Goal: Information Seeking & Learning: Learn about a topic

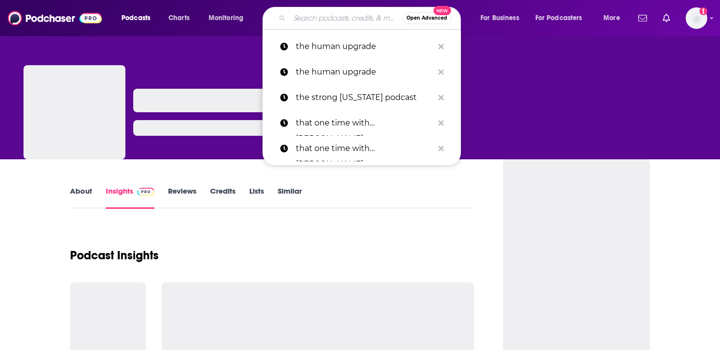
click at [353, 19] on input "Search podcasts, credits, & more..." at bounding box center [346, 18] width 113 height 16
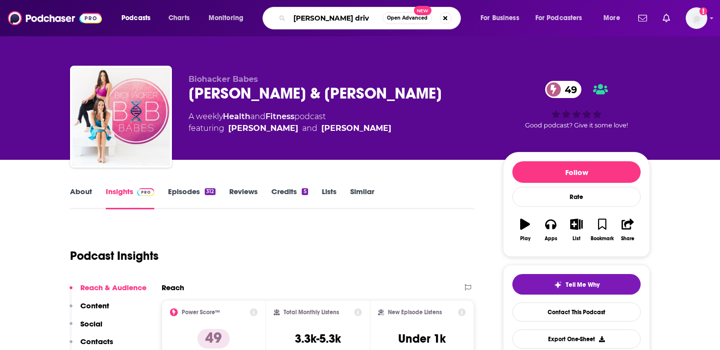
type input "[PERSON_NAME] drive"
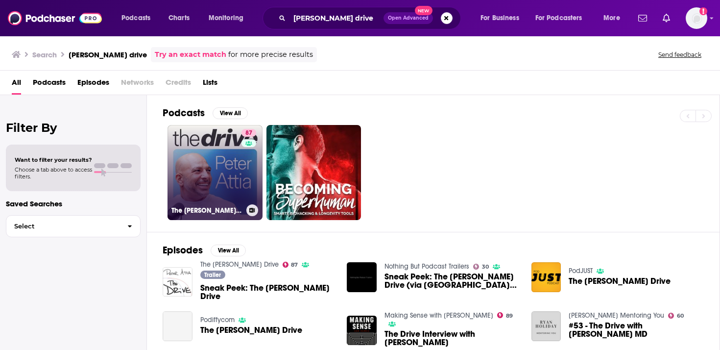
click at [207, 176] on link "[STREET_ADDRESS][PERSON_NAME]" at bounding box center [215, 172] width 95 height 95
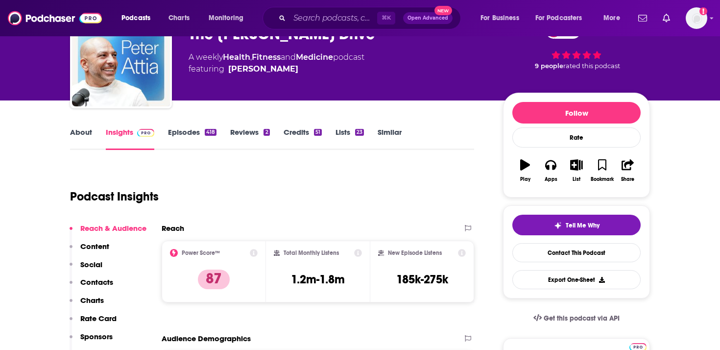
scroll to position [105, 0]
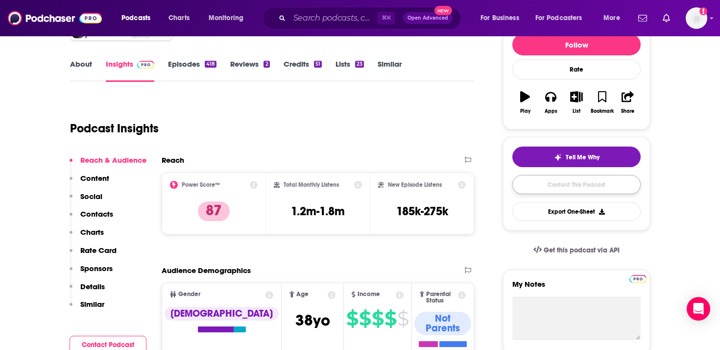
click at [559, 186] on link "Contact This Podcast" at bounding box center [577, 184] width 128 height 19
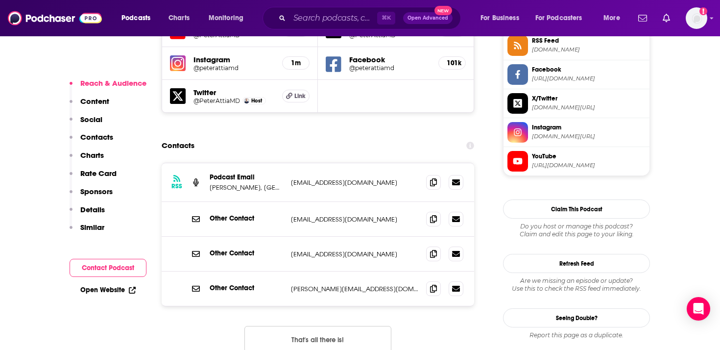
scroll to position [920, 0]
click at [436, 284] on icon at bounding box center [433, 288] width 7 height 8
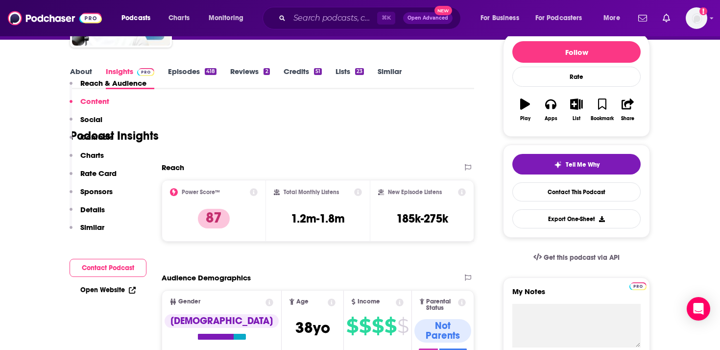
scroll to position [0, 0]
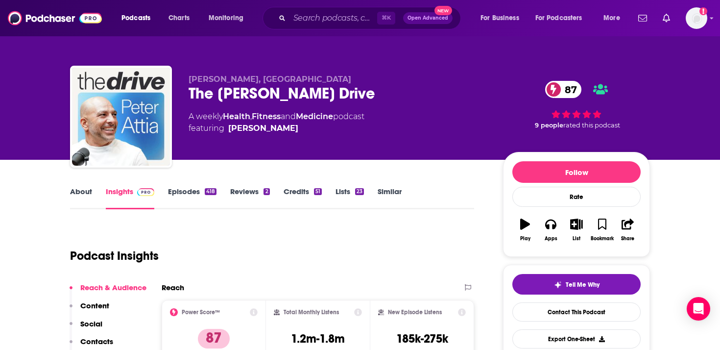
click at [81, 189] on link "About" at bounding box center [81, 198] width 22 height 23
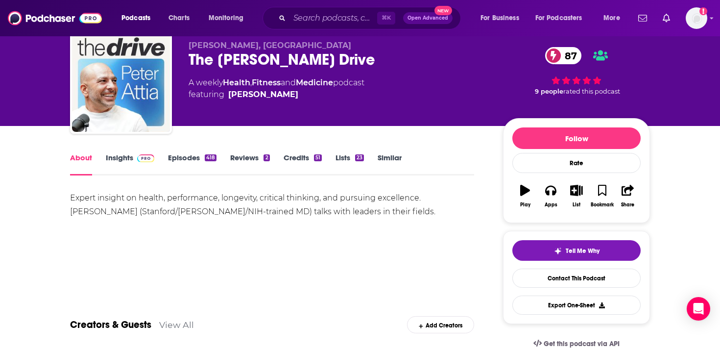
scroll to position [36, 0]
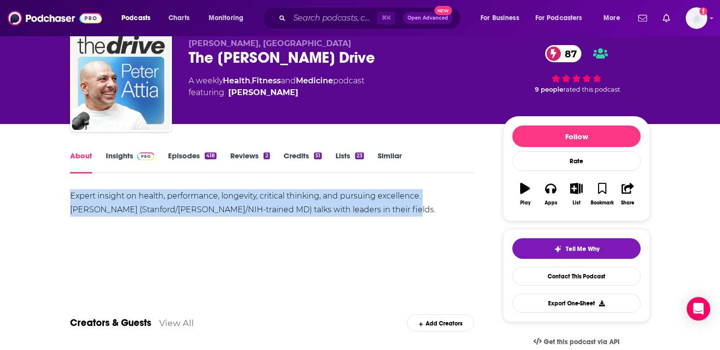
drag, startPoint x: 366, startPoint y: 213, endPoint x: 61, endPoint y: 196, distance: 305.3
copy div "Expert insight on health, performance, longevity, critical thinking, and pursui…"
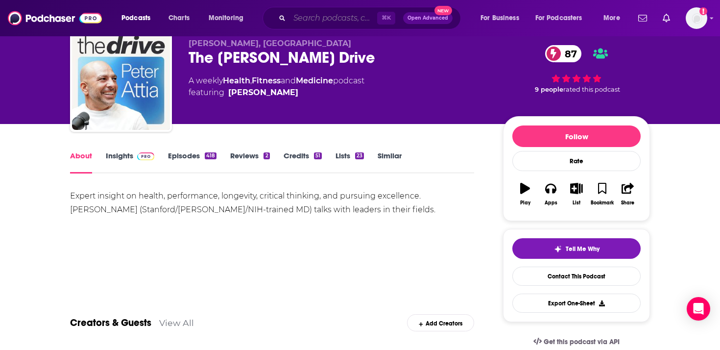
click at [353, 20] on input "Search podcasts, credits, & more..." at bounding box center [334, 18] width 88 height 16
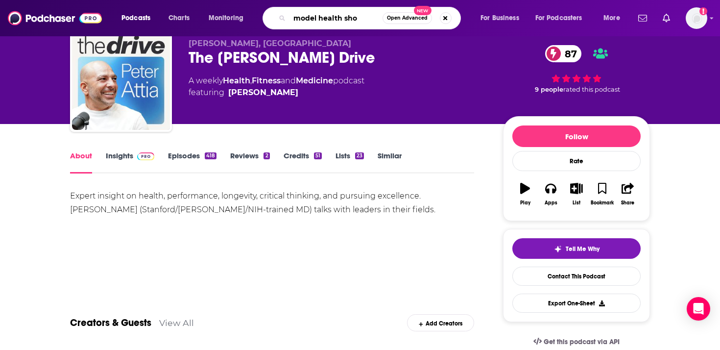
type input "model health show"
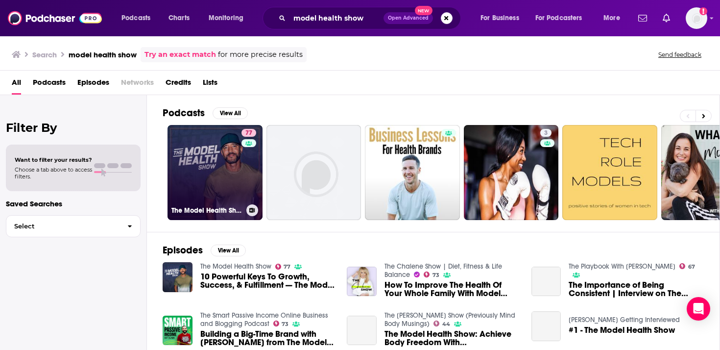
click at [217, 177] on link "77 The Model Health Show" at bounding box center [215, 172] width 95 height 95
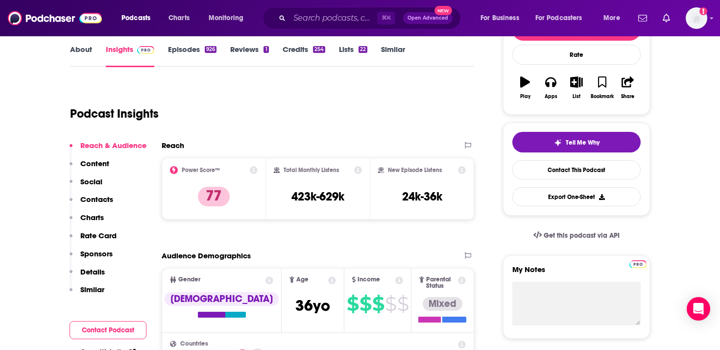
scroll to position [143, 0]
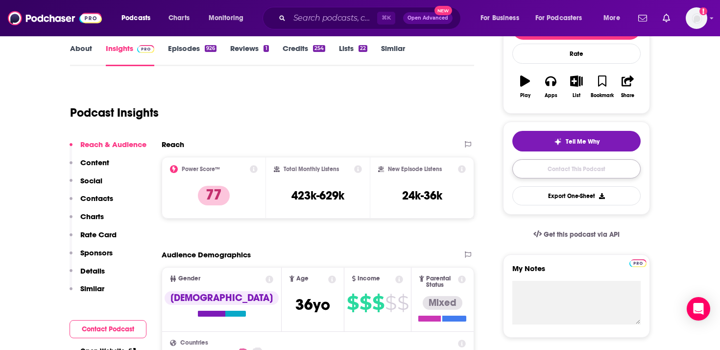
click at [560, 171] on link "Contact This Podcast" at bounding box center [577, 168] width 128 height 19
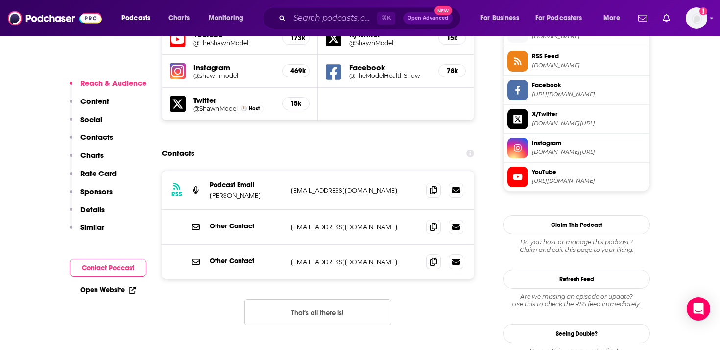
scroll to position [880, 0]
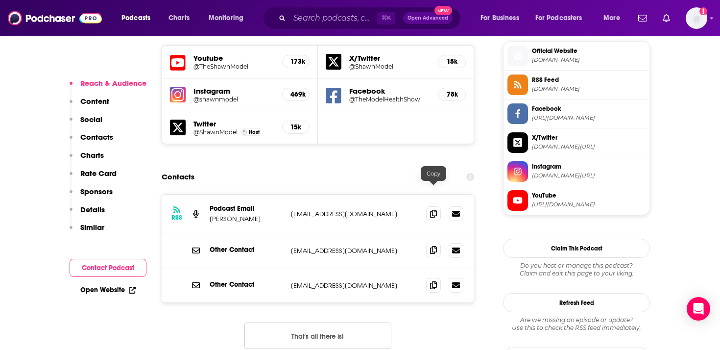
click at [434, 246] on icon at bounding box center [433, 250] width 7 height 8
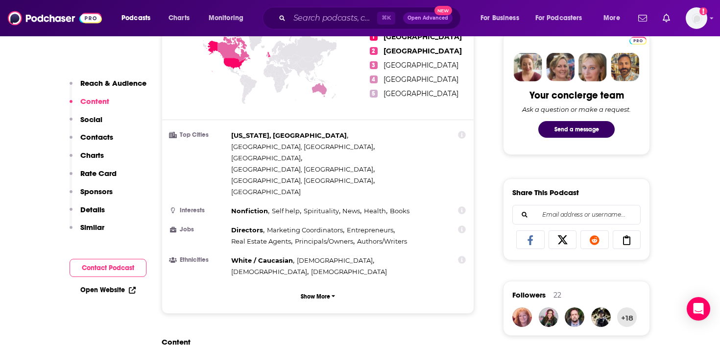
scroll to position [0, 0]
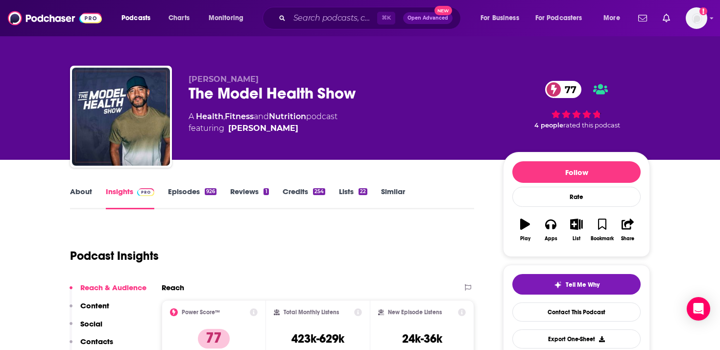
click at [82, 189] on link "About" at bounding box center [81, 198] width 22 height 23
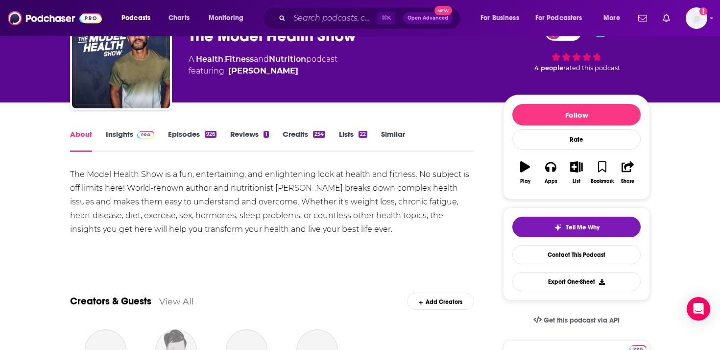
scroll to position [64, 0]
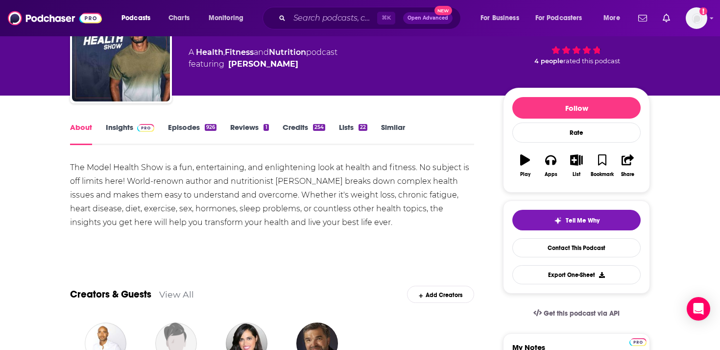
drag, startPoint x: 383, startPoint y: 223, endPoint x: 64, endPoint y: 166, distance: 324.5
copy div "The Model Health Show is a fun, entertaining, and enlightening look at health a…"
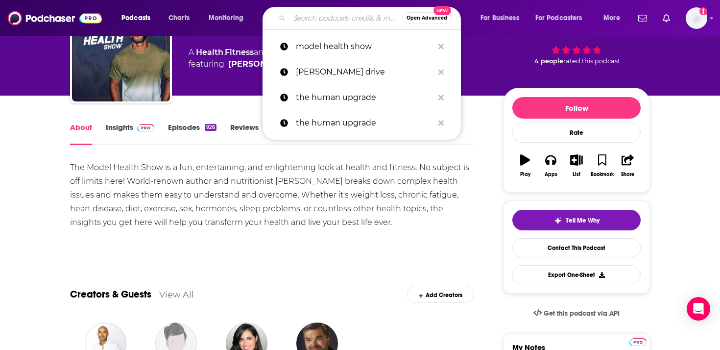
click at [302, 22] on input "Search podcasts, credits, & more..." at bounding box center [346, 18] width 113 height 16
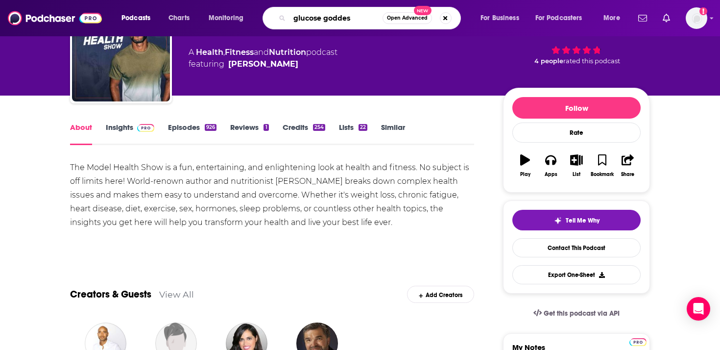
type input "glucose goddess"
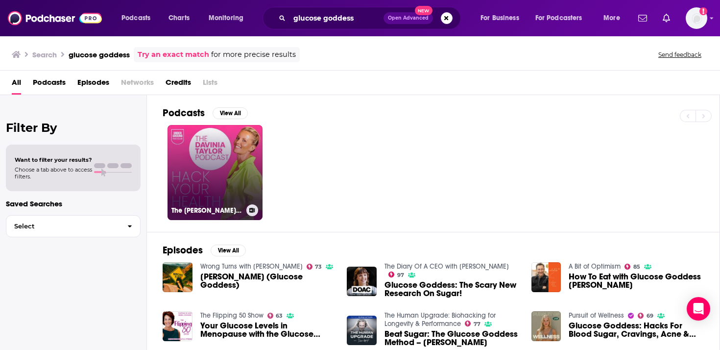
click at [213, 172] on link "The [PERSON_NAME] Podcast- Hack Your Health" at bounding box center [215, 172] width 95 height 95
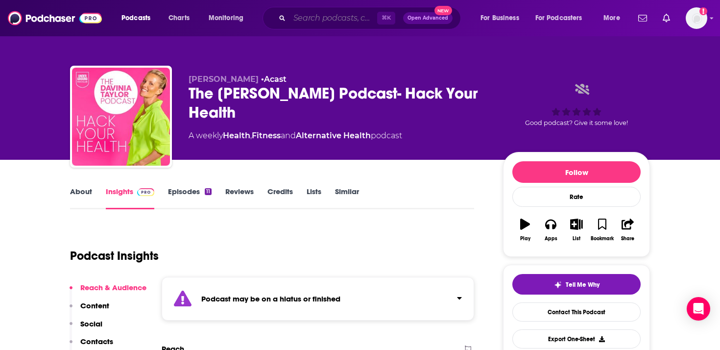
click at [307, 21] on input "Search podcasts, credits, & more..." at bounding box center [334, 18] width 88 height 16
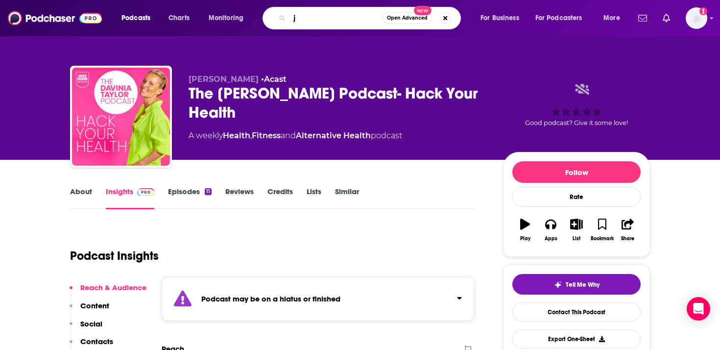
paste input "[PERSON_NAME]"
type input "[PERSON_NAME]"
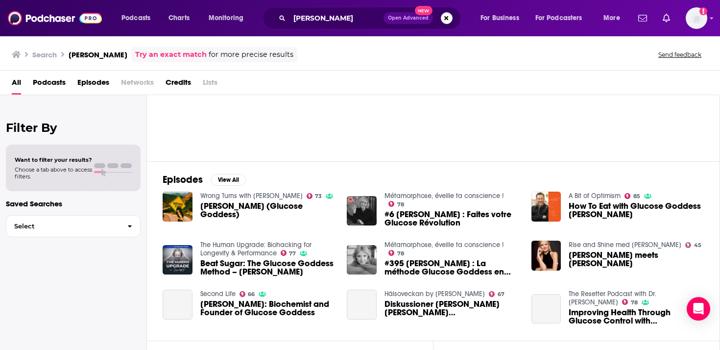
scroll to position [72, 0]
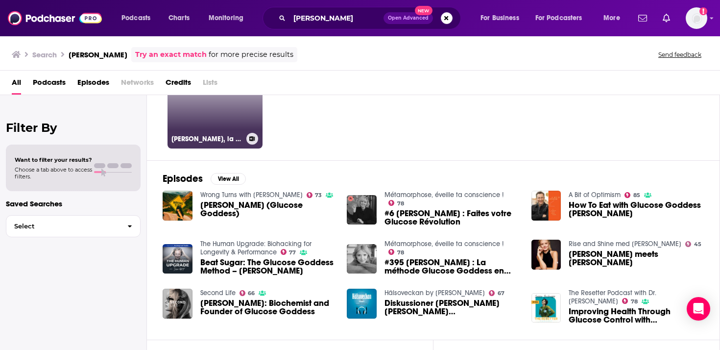
click at [226, 118] on link "45 [PERSON_NAME], la vie sans glucose" at bounding box center [215, 100] width 95 height 95
